Goal: Task Accomplishment & Management: Manage account settings

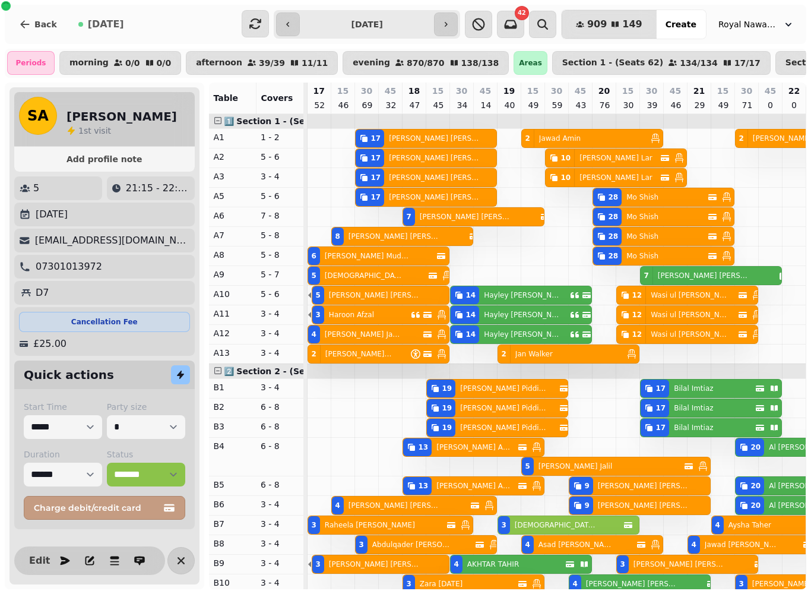
select select "**********"
select select "*"
select select "****"
select select "*******"
click at [39, 30] on button "Back" at bounding box center [37, 24] width 57 height 28
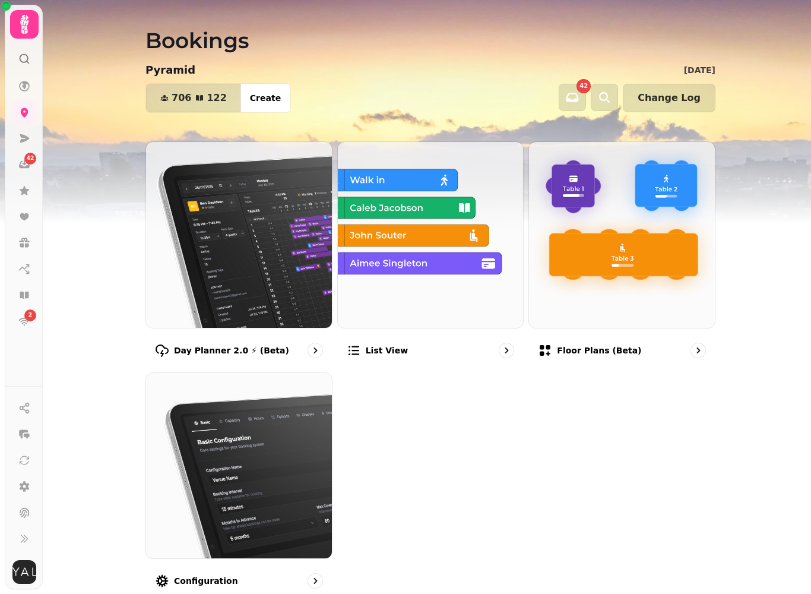
click at [282, 253] on img at bounding box center [239, 235] width 186 height 186
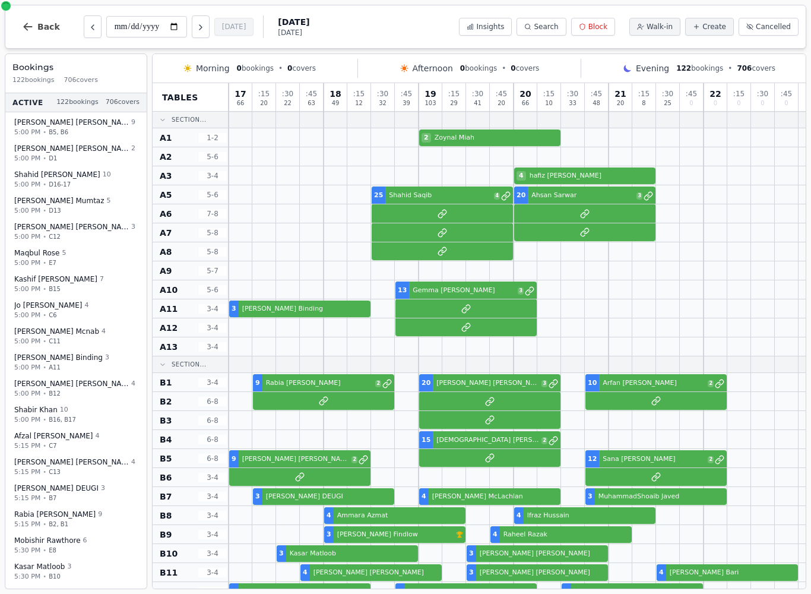
click at [42, 28] on span "Back" at bounding box center [48, 27] width 23 height 8
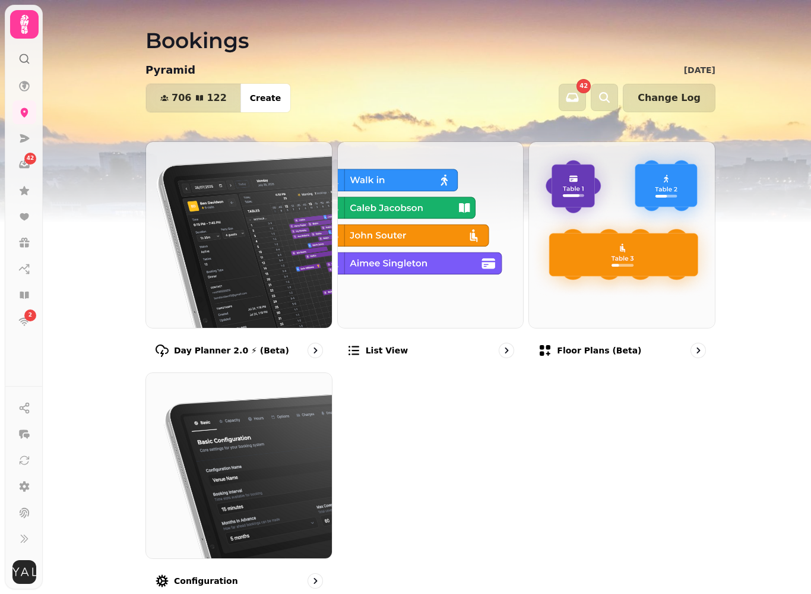
click at [610, 102] on icon "button" at bounding box center [604, 97] width 14 height 14
click at [579, 103] on icon "button" at bounding box center [572, 97] width 14 height 14
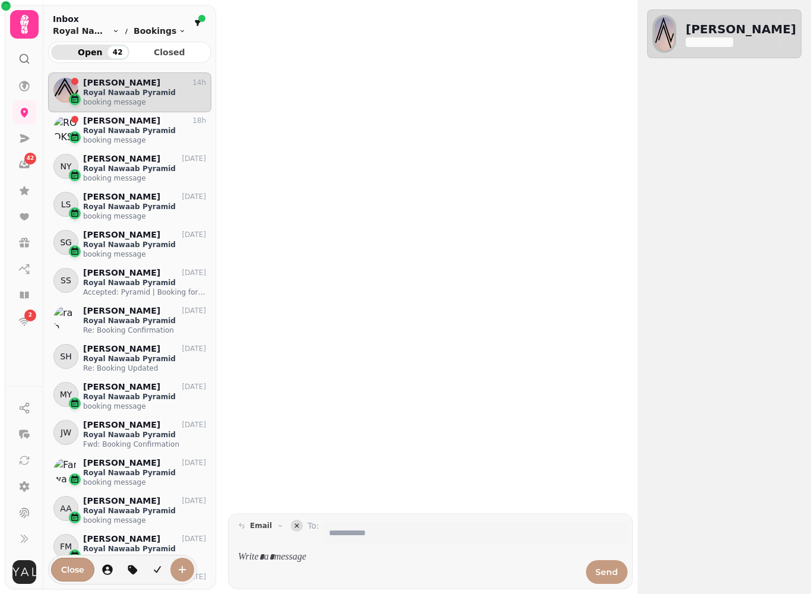
scroll to position [511, 163]
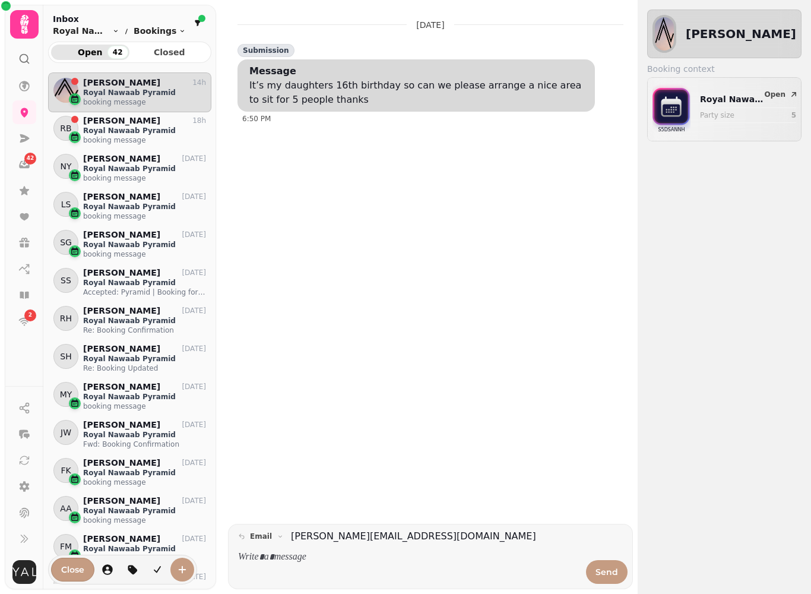
click at [15, 21] on icon at bounding box center [24, 24] width 24 height 24
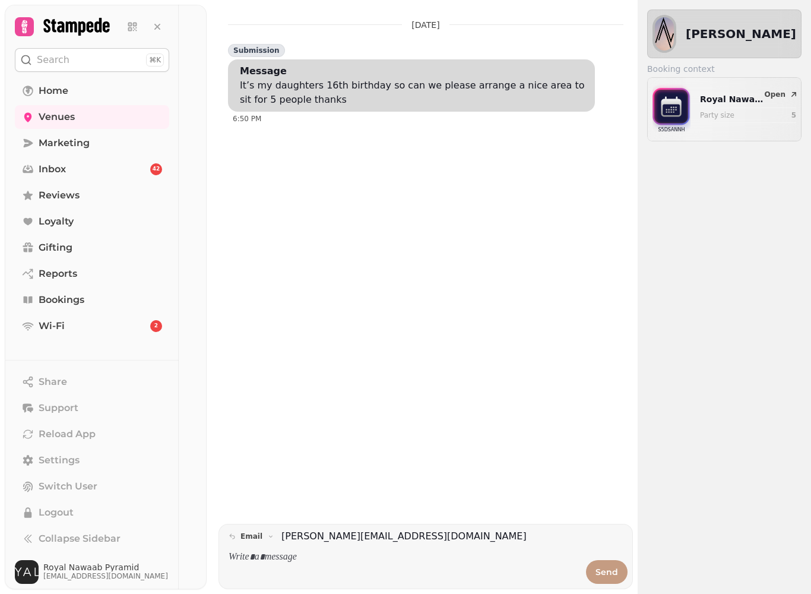
click at [78, 301] on span "Bookings" at bounding box center [62, 300] width 46 height 14
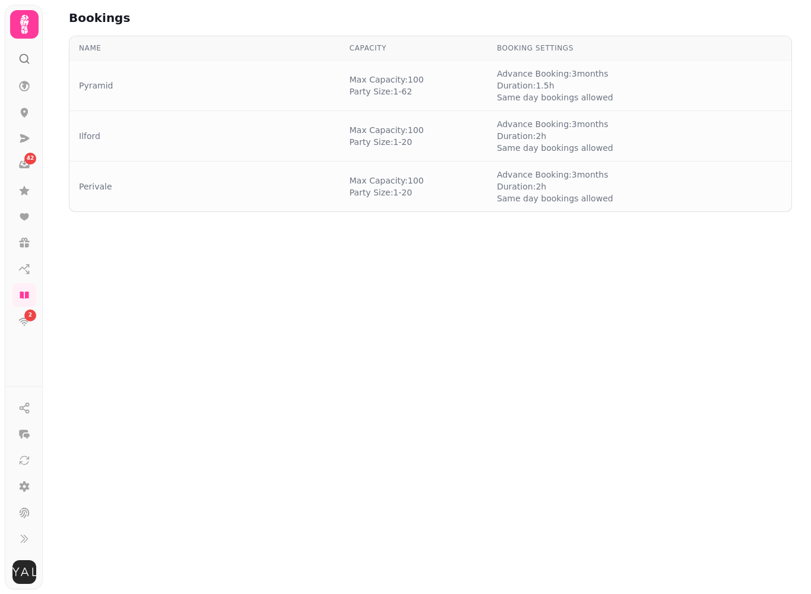
click at [151, 70] on td "Pyramid" at bounding box center [204, 86] width 271 height 50
click at [143, 87] on div "Pyramid" at bounding box center [205, 86] width 252 height 12
click at [16, 38] on div at bounding box center [24, 24] width 28 height 28
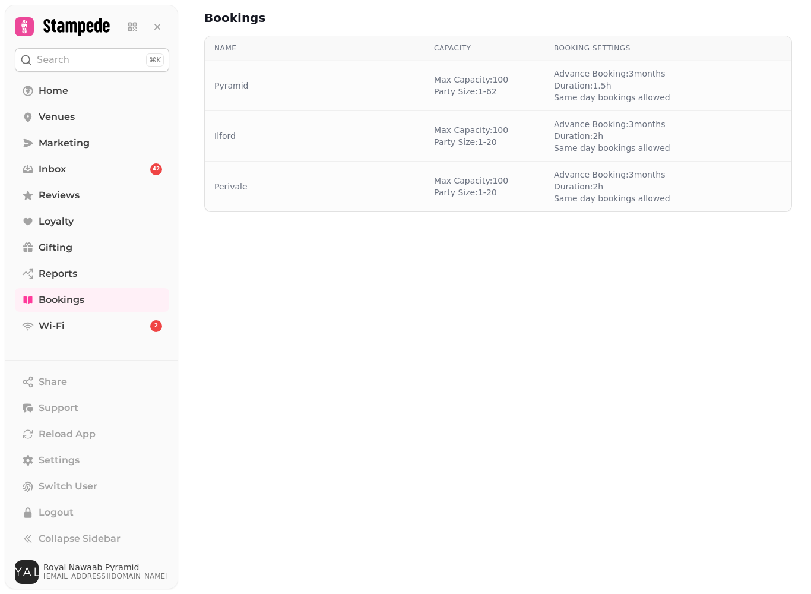
click at [159, 21] on icon at bounding box center [157, 27] width 12 height 12
